Goal: Navigation & Orientation: Find specific page/section

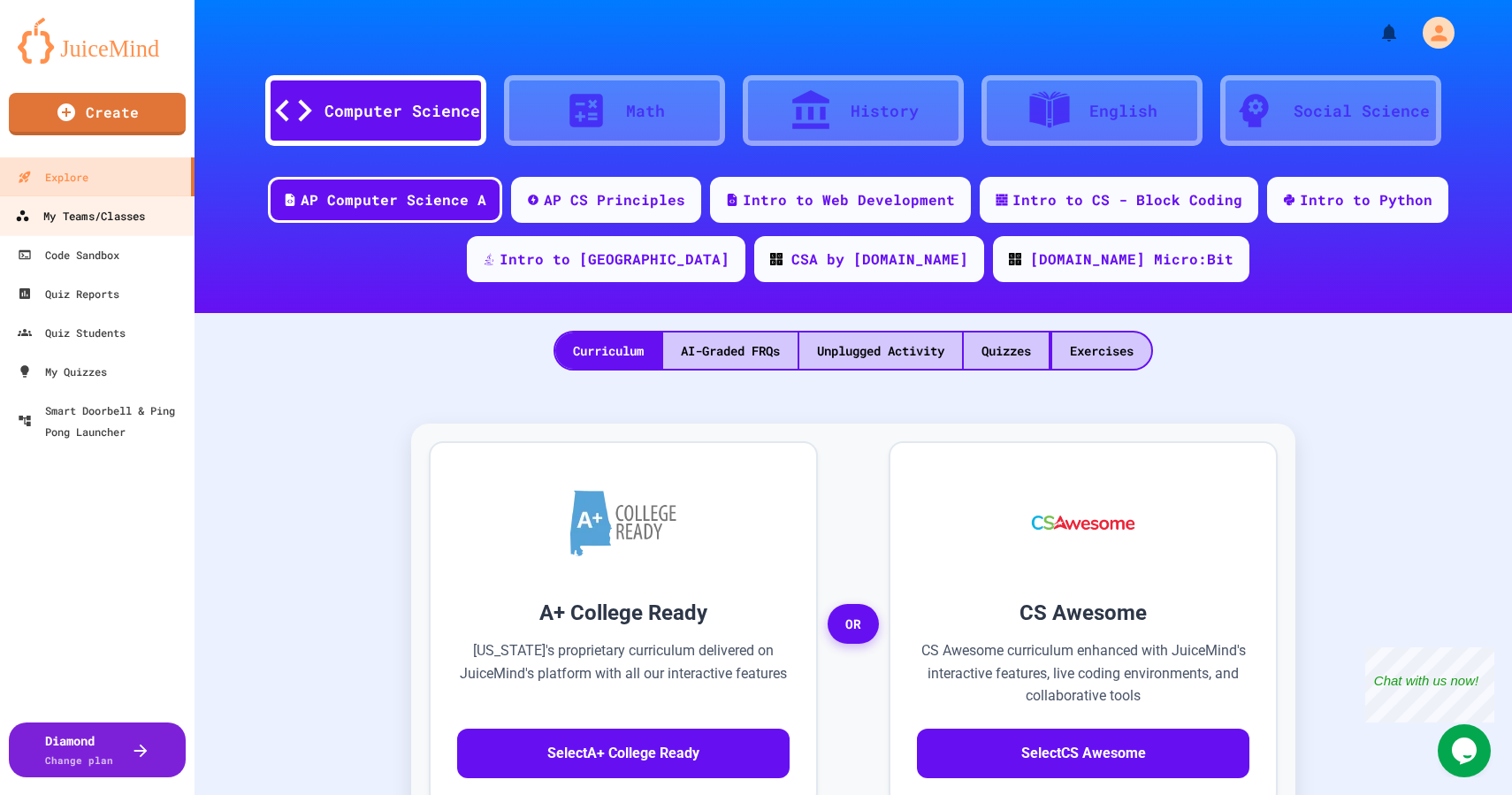
click at [77, 210] on div "My Teams/Classes" at bounding box center [80, 216] width 130 height 22
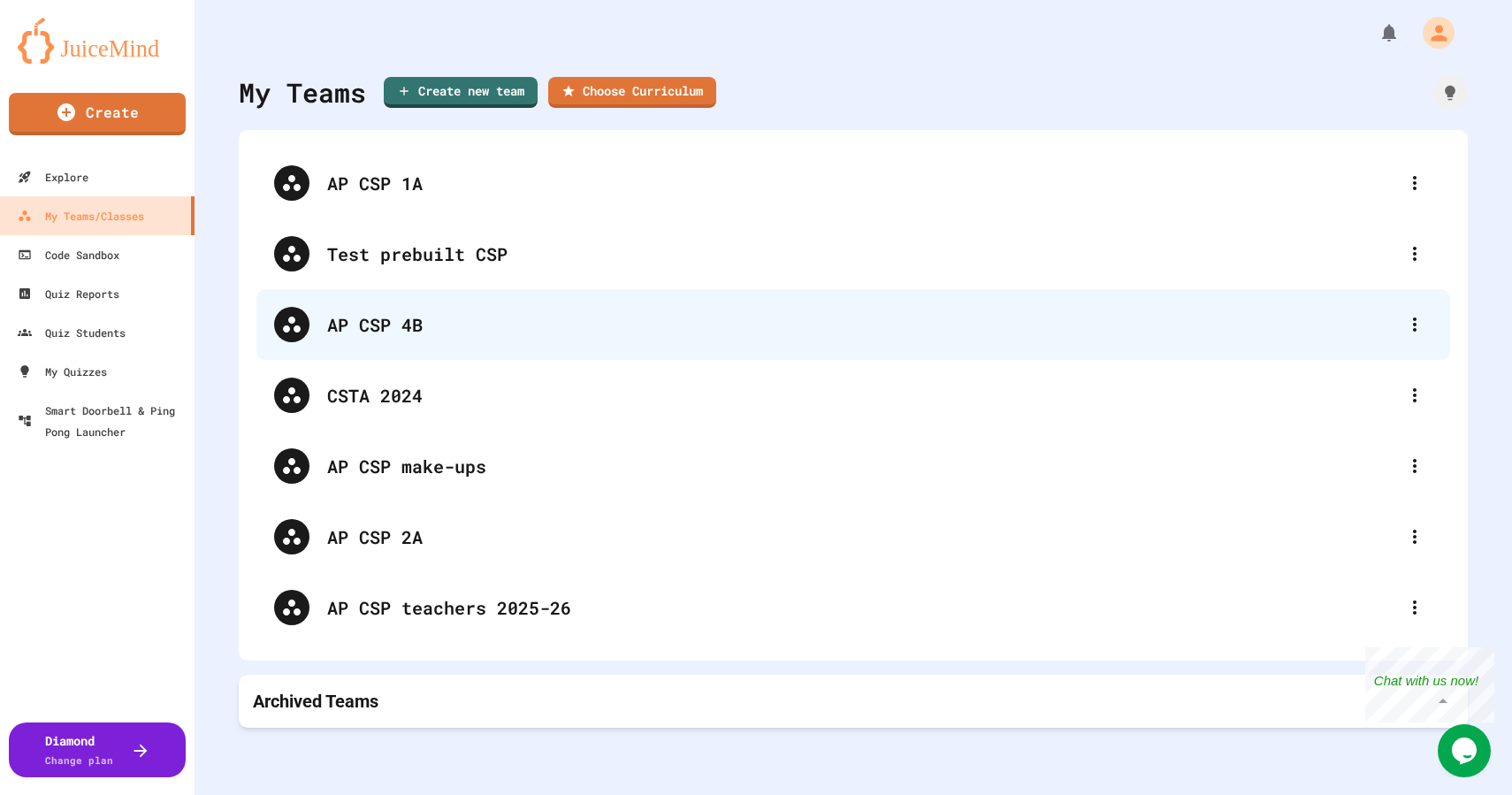
click at [400, 344] on div "AP CSP 4B" at bounding box center [853, 324] width 1194 height 70
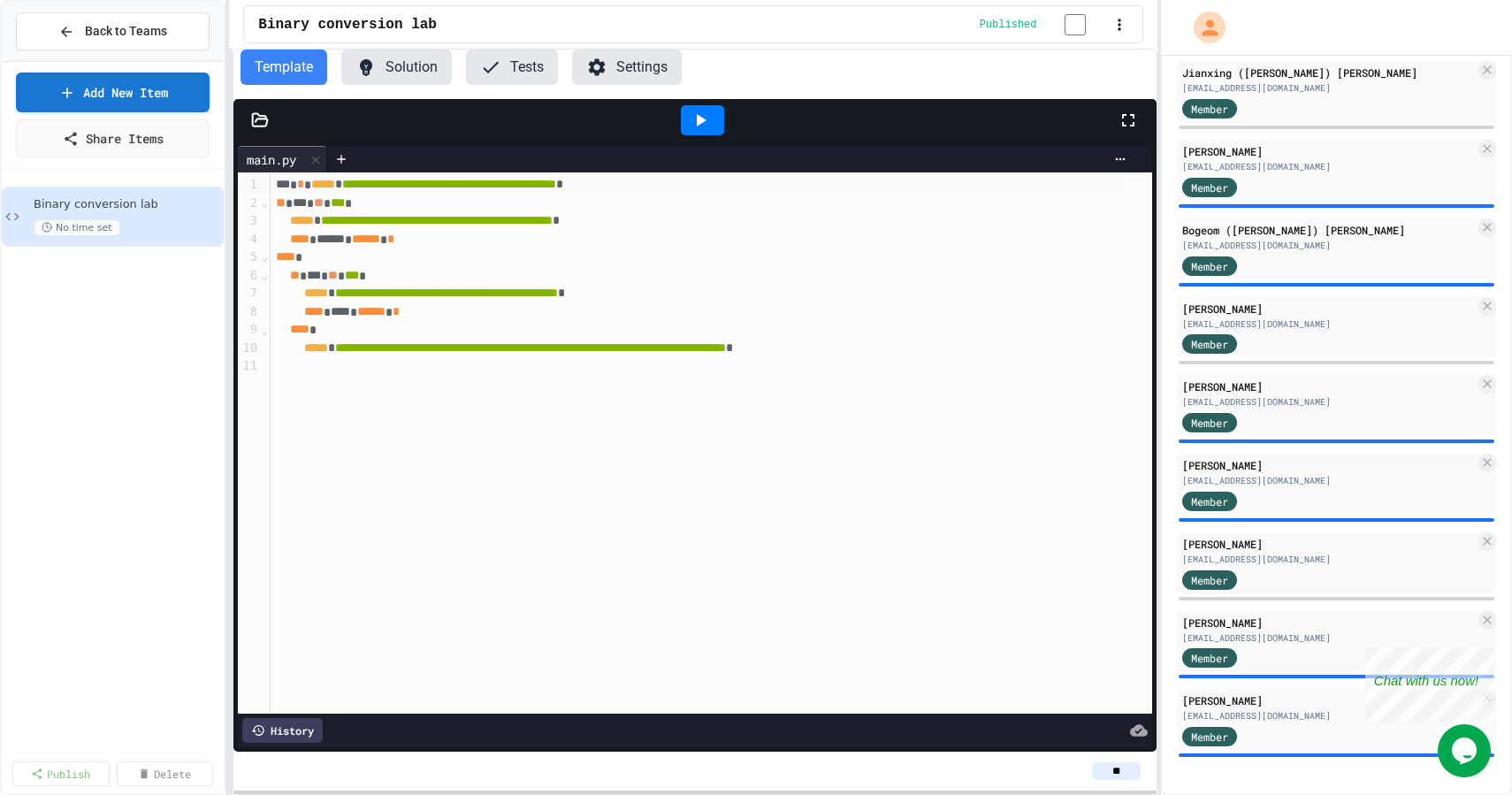
scroll to position [476, 0]
